Goal: Task Accomplishment & Management: Manage account settings

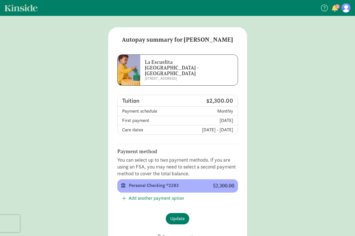
click at [265, 120] on main "Autopay summary for [DATE][PERSON_NAME] Escuelita [GEOGRAPHIC_DATA] - [GEOGRAPH…" at bounding box center [177, 144] width 355 height 235
click at [177, 215] on span "Update" at bounding box center [177, 218] width 14 height 7
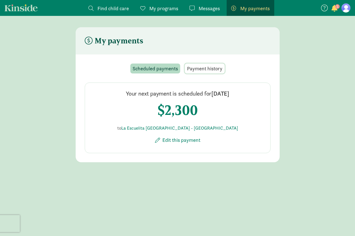
click at [203, 69] on span "Payment history" at bounding box center [204, 69] width 35 height 8
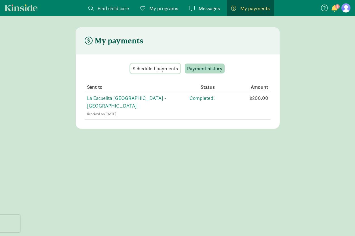
click at [161, 67] on span "Scheduled payments" at bounding box center [155, 69] width 45 height 8
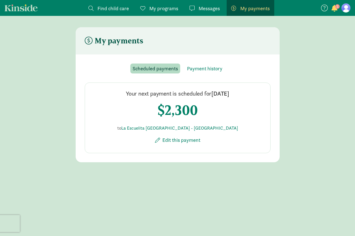
click at [336, 9] on span "button" at bounding box center [334, 8] width 6 height 7
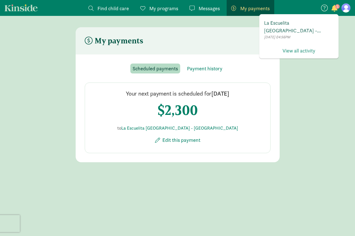
click at [317, 32] on span "La Escuelita Bilingual School - Columbia City has invited you to enroll in Auto…" at bounding box center [299, 26] width 70 height 15
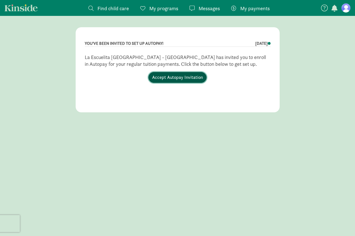
click at [189, 76] on link "Accept Autopay Invitation" at bounding box center [177, 77] width 58 height 11
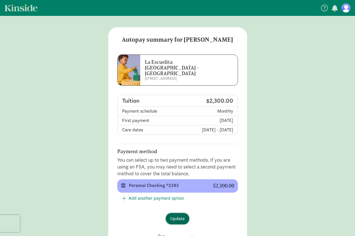
click at [176, 215] on span "Update" at bounding box center [177, 218] width 14 height 7
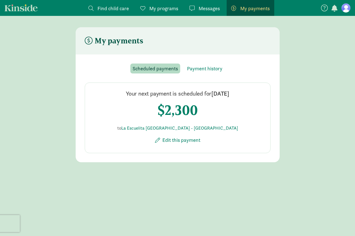
click at [167, 11] on span "My programs" at bounding box center [163, 9] width 29 height 8
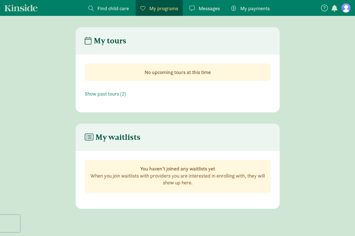
click at [195, 8] on div "Messages Messages" at bounding box center [204, 9] width 30 height 8
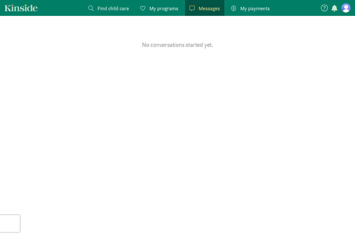
click at [346, 10] on figure at bounding box center [345, 7] width 9 height 9
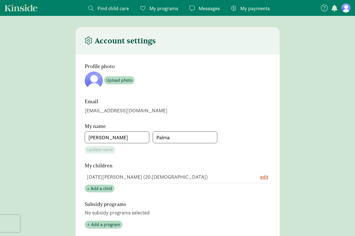
click at [204, 10] on span "Messages" at bounding box center [209, 9] width 21 height 8
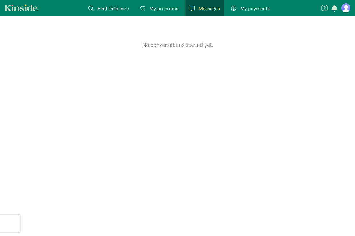
click at [119, 3] on link "Find child care Find" at bounding box center [109, 8] width 50 height 16
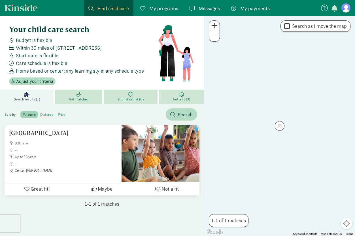
click at [27, 8] on link "Kinside" at bounding box center [21, 7] width 33 height 7
click at [25, 8] on link "Kinside" at bounding box center [21, 7] width 33 height 7
click at [256, 8] on span "My payments" at bounding box center [254, 9] width 29 height 8
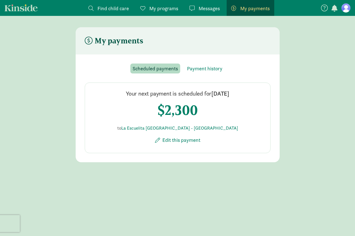
click at [332, 8] on span "button" at bounding box center [334, 8] width 6 height 7
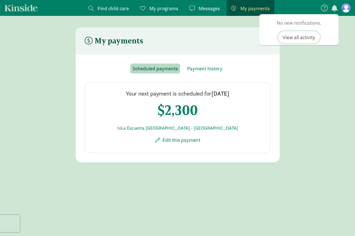
click at [318, 37] on link "View all activity" at bounding box center [299, 37] width 42 height 12
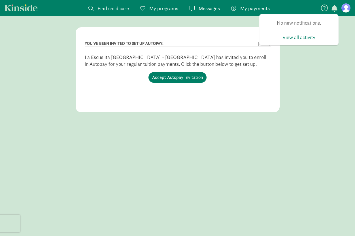
click at [307, 114] on div "YOU'VE BEEN INVITED TO SET UP AUTOPAY! TUESDAY, JAN 20 La Escuelita Bilingual S…" at bounding box center [177, 137] width 355 height 220
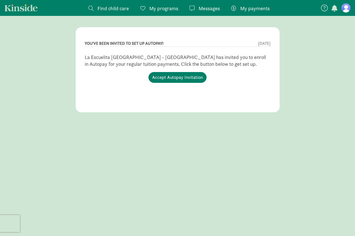
click at [345, 11] on figure at bounding box center [345, 7] width 9 height 9
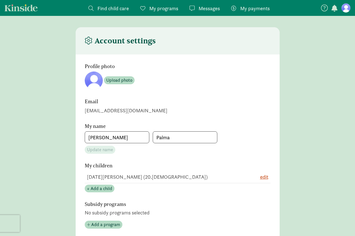
click at [214, 10] on span "Messages" at bounding box center [209, 9] width 21 height 8
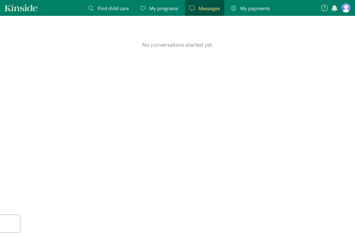
click at [170, 10] on span "My programs" at bounding box center [163, 9] width 29 height 8
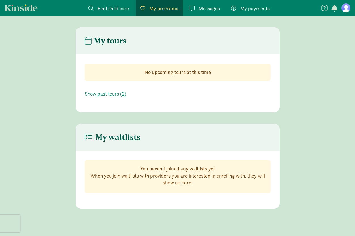
click at [120, 11] on span "Find child care" at bounding box center [112, 9] width 31 height 8
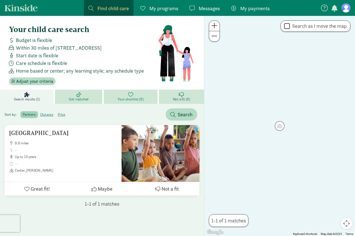
click at [162, 7] on span "My programs" at bounding box center [163, 9] width 29 height 8
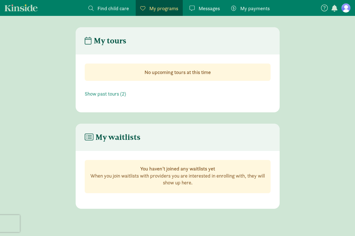
click at [262, 7] on span "My payments" at bounding box center [254, 9] width 29 height 8
